Goal: Find contact information: Find contact information

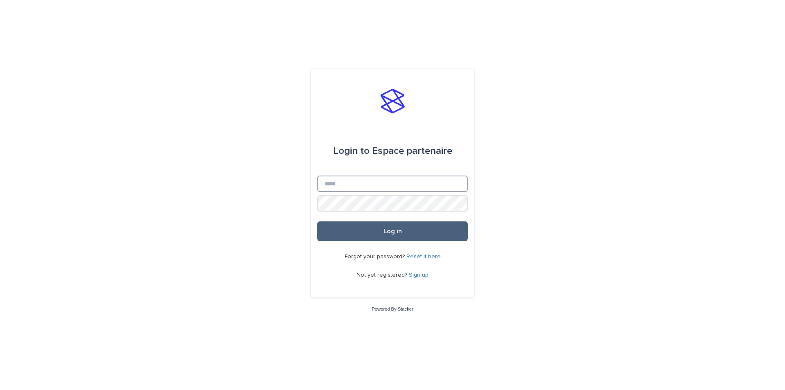
type input "**********"
click at [395, 228] on span "Log in" at bounding box center [393, 231] width 18 height 7
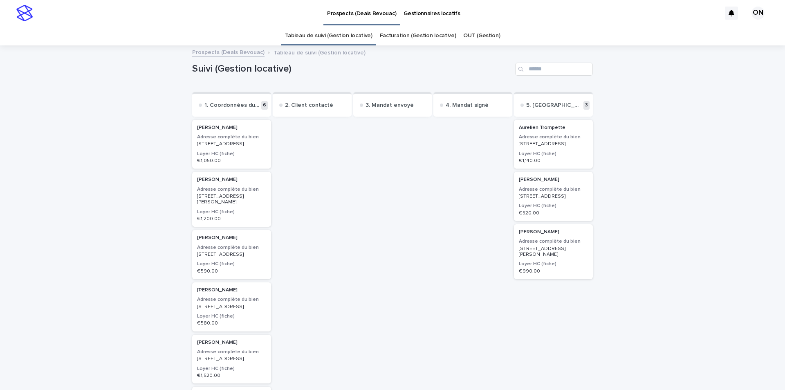
click at [225, 153] on div "[PERSON_NAME] Adresse complète du bien [STREET_ADDRESS] Loyer HC (fiche) € 1,05…" at bounding box center [231, 144] width 79 height 49
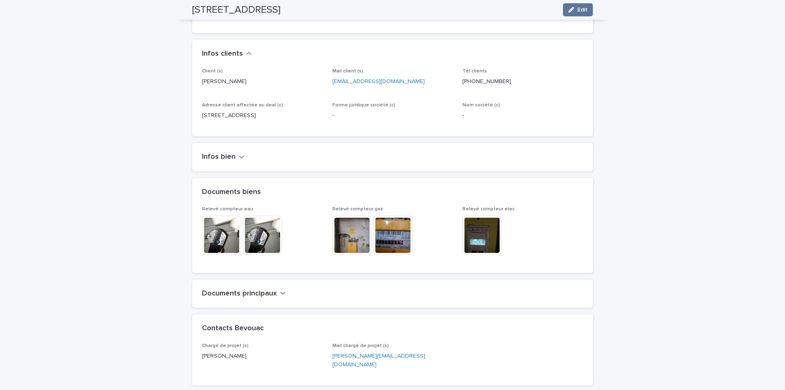
scroll to position [445, 0]
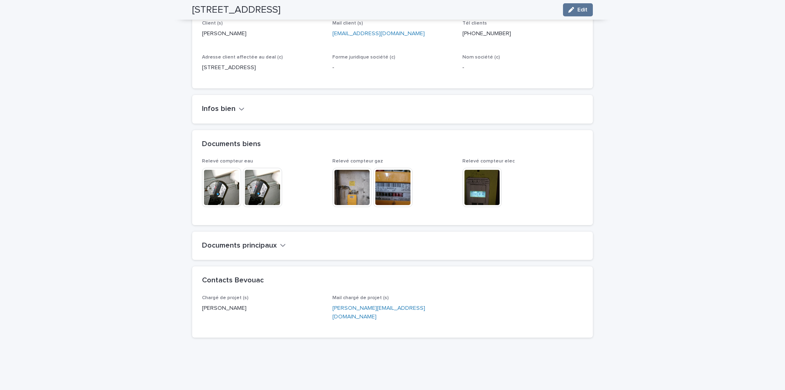
click at [255, 241] on h2 "Documents principaux" at bounding box center [239, 245] width 75 height 9
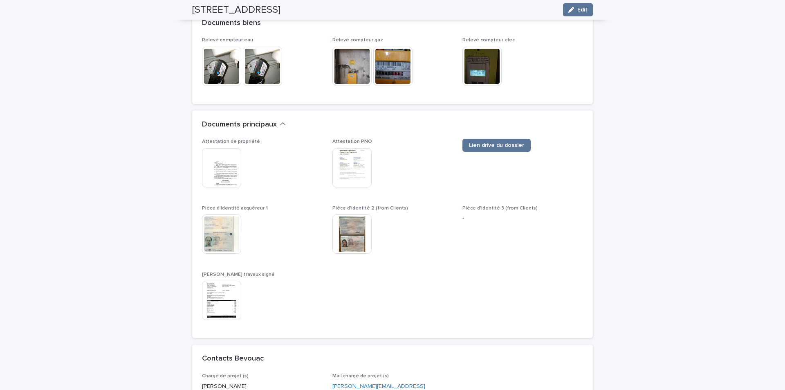
scroll to position [481, 0]
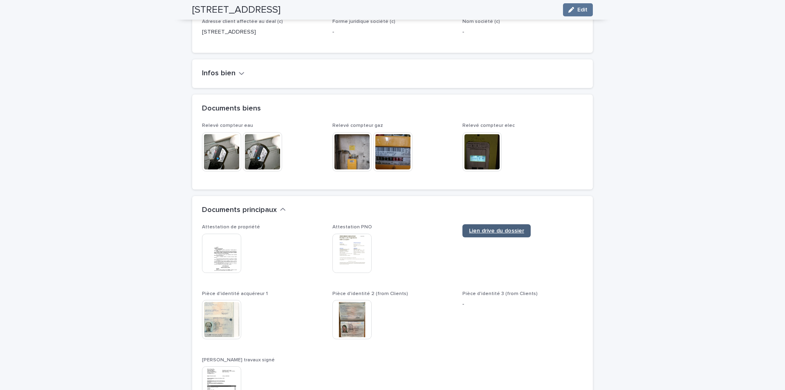
click at [481, 228] on span "Lien drive du dossier" at bounding box center [496, 231] width 55 height 6
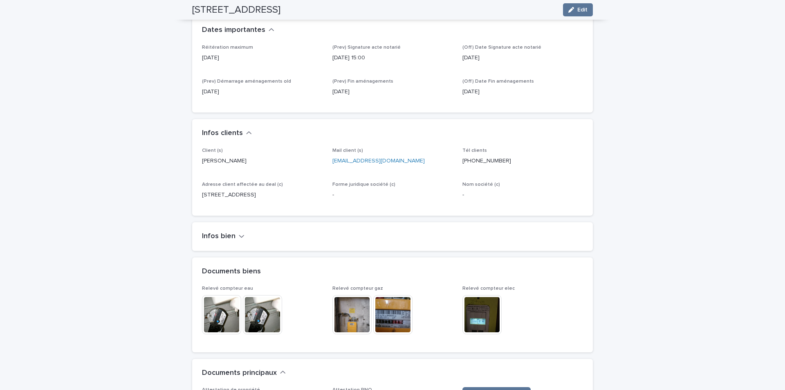
scroll to position [317, 0]
click at [238, 234] on div "Infos bien" at bounding box center [392, 237] width 401 height 29
drag, startPoint x: 412, startPoint y: 151, endPoint x: 327, endPoint y: 153, distance: 85.1
click at [327, 153] on div "Client (s) [PERSON_NAME] Mail client (s) [EMAIL_ADDRESS][DOMAIN_NAME] Tél clien…" at bounding box center [392, 177] width 381 height 58
copy link "[EMAIL_ADDRESS][DOMAIN_NAME]"
